Goal: Information Seeking & Learning: Learn about a topic

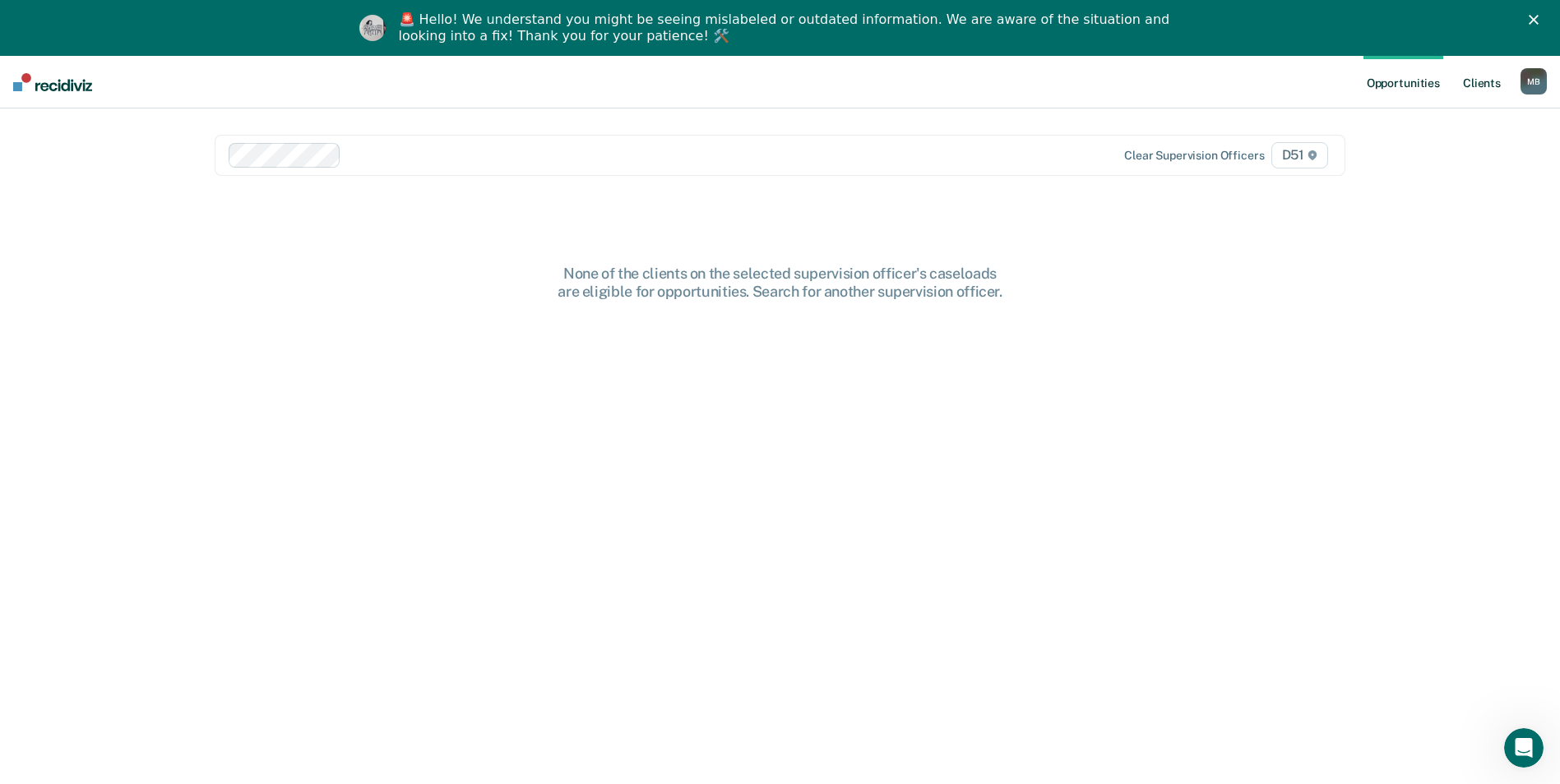
click at [1487, 76] on link "Client s" at bounding box center [1481, 82] width 44 height 53
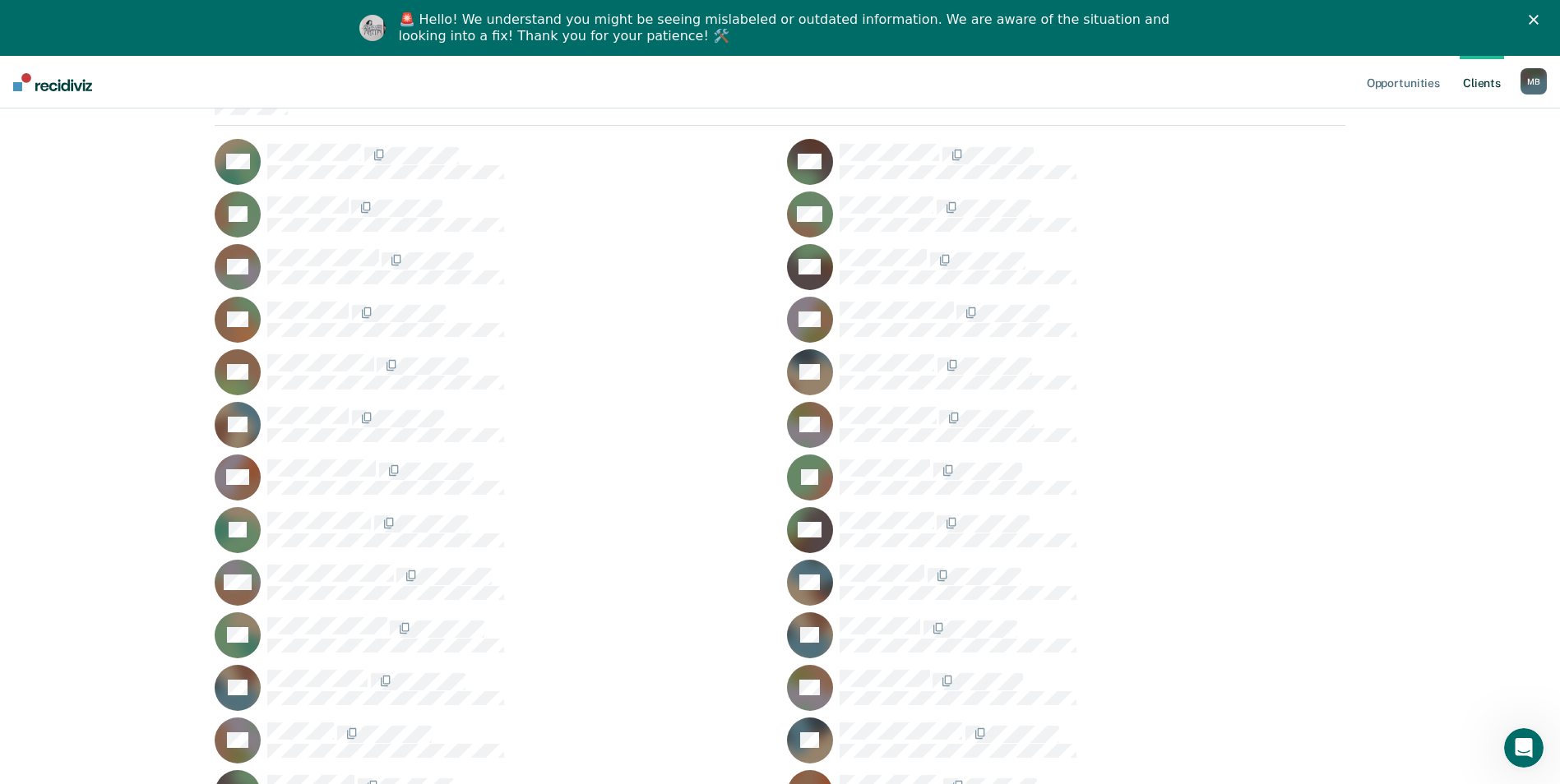
scroll to position [164, 0]
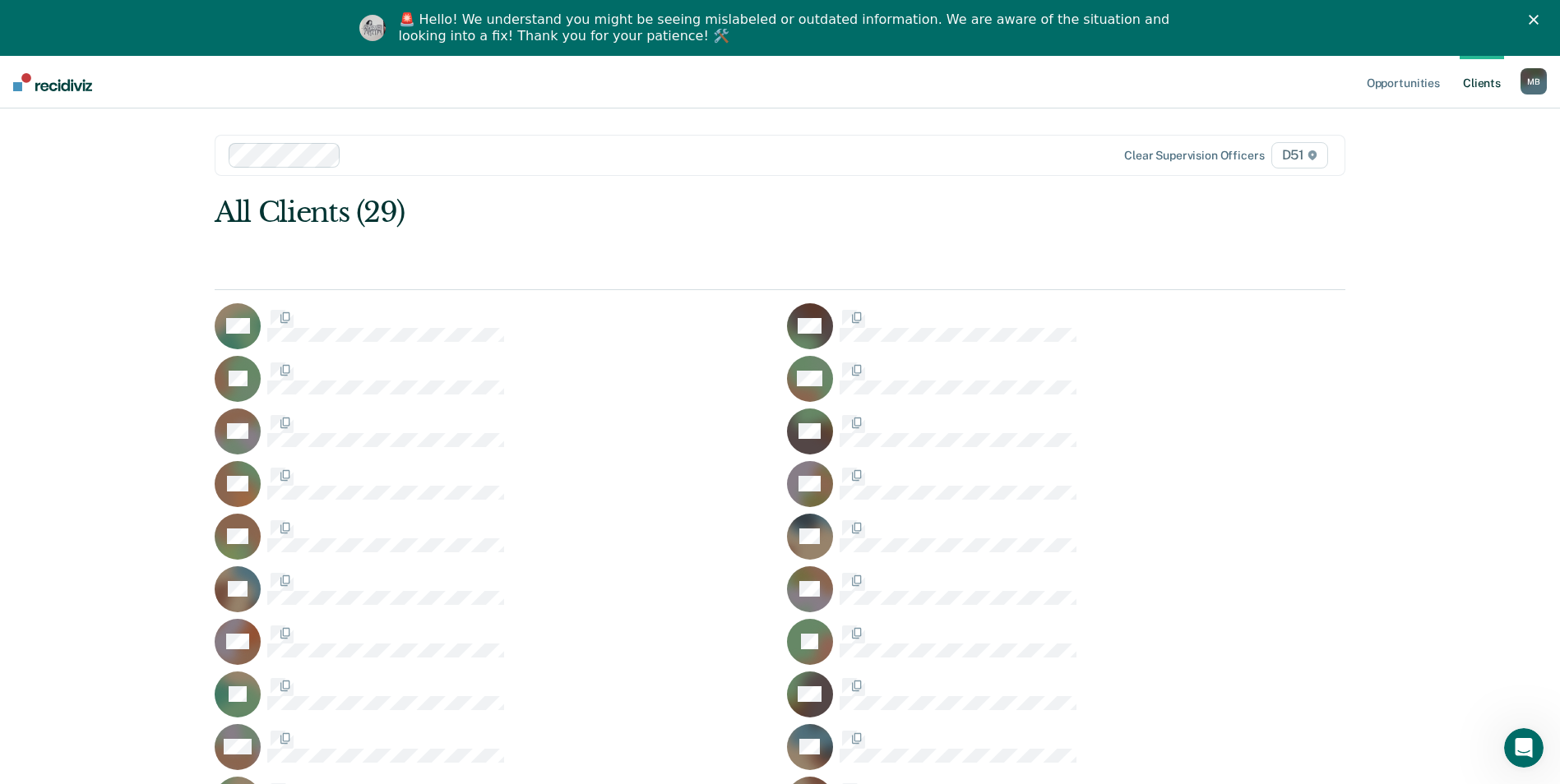
scroll to position [164, 0]
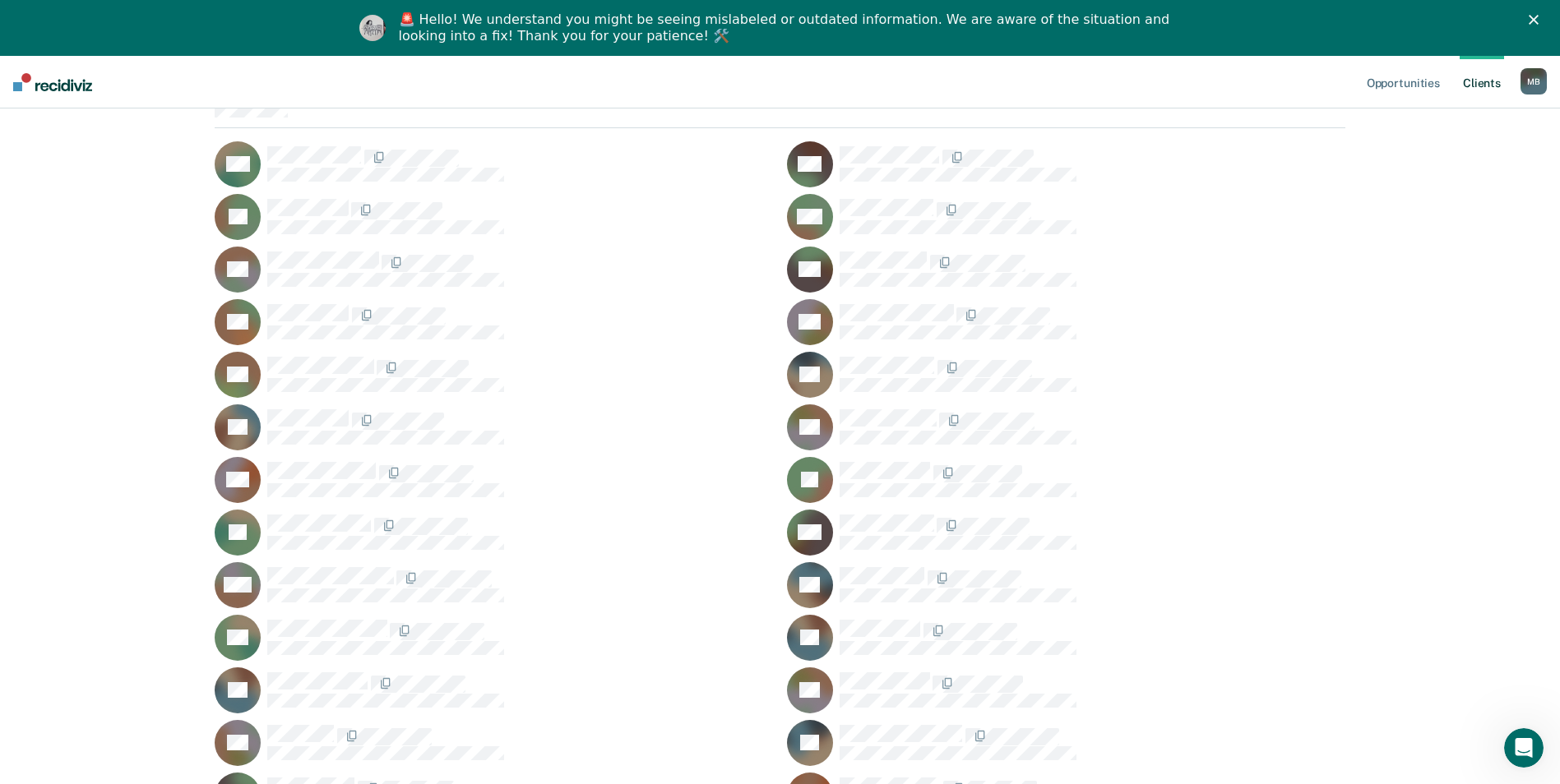
scroll to position [247, 0]
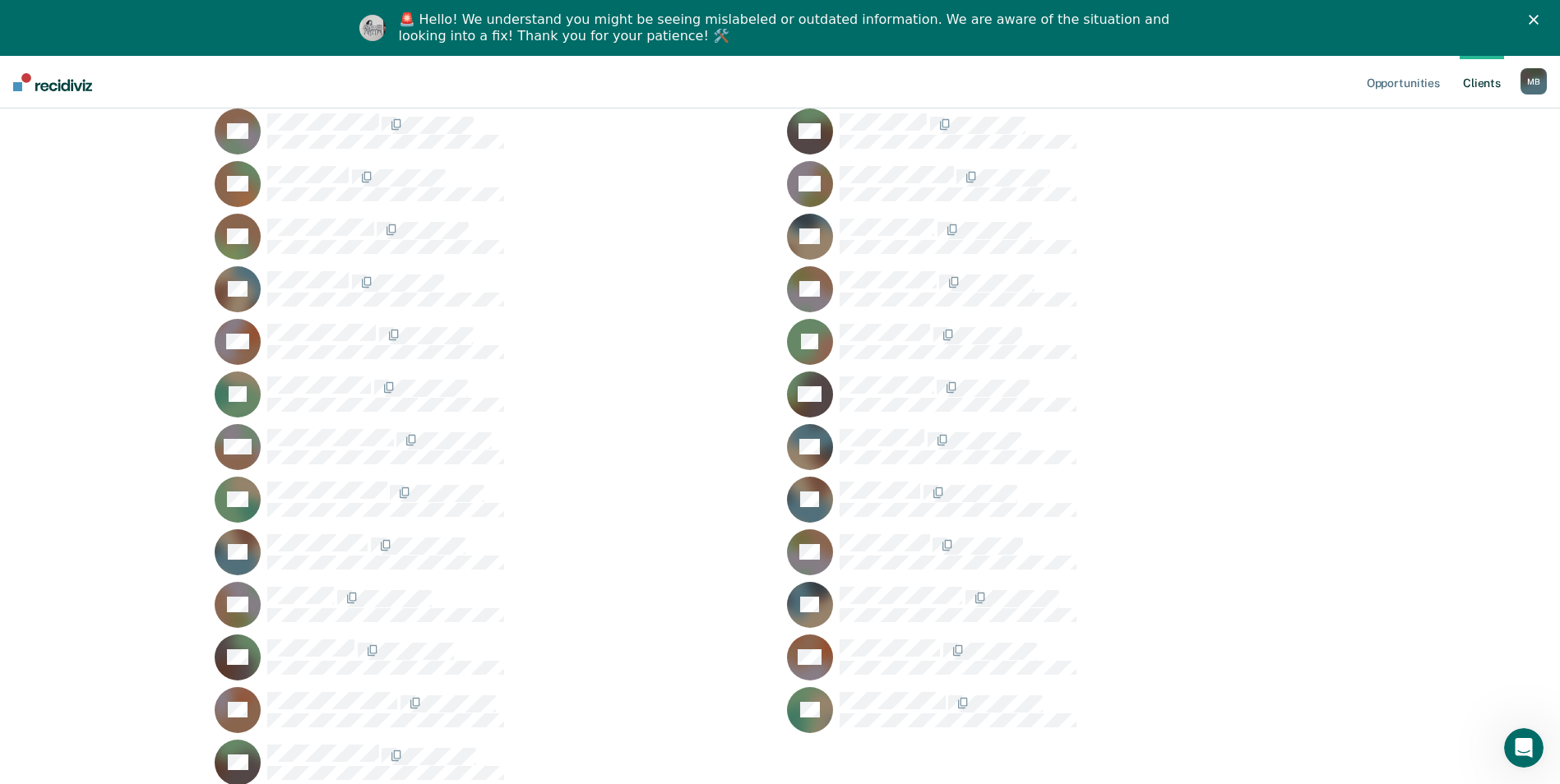
scroll to position [367, 0]
